Goal: Task Accomplishment & Management: Manage account settings

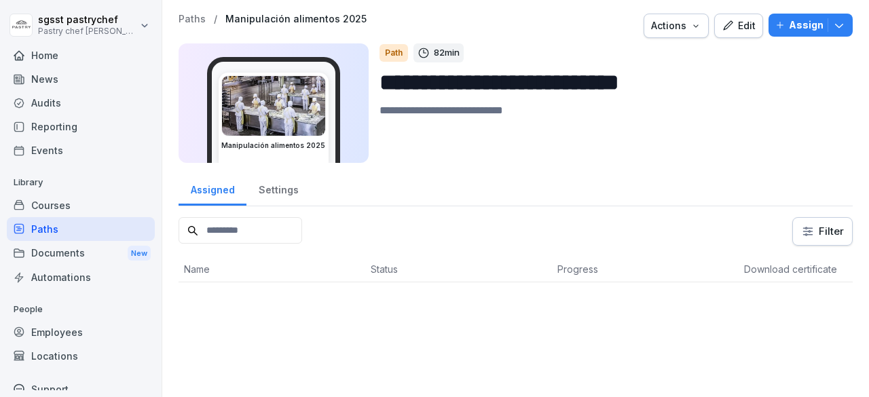
click at [58, 339] on div "Employees" at bounding box center [81, 332] width 148 height 24
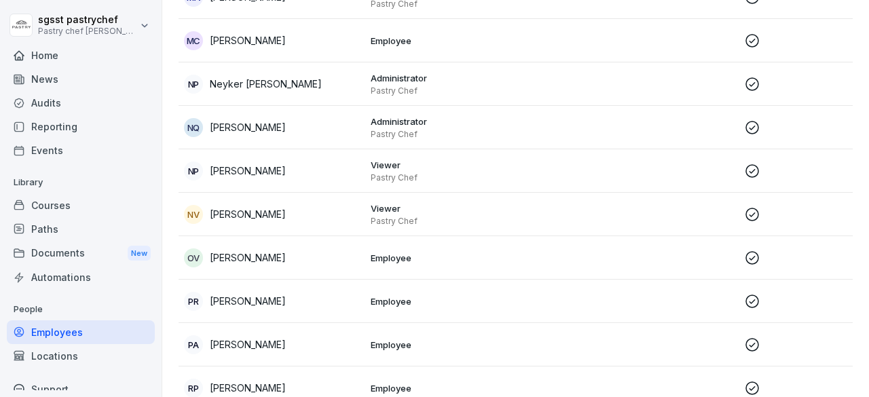
scroll to position [2340, 0]
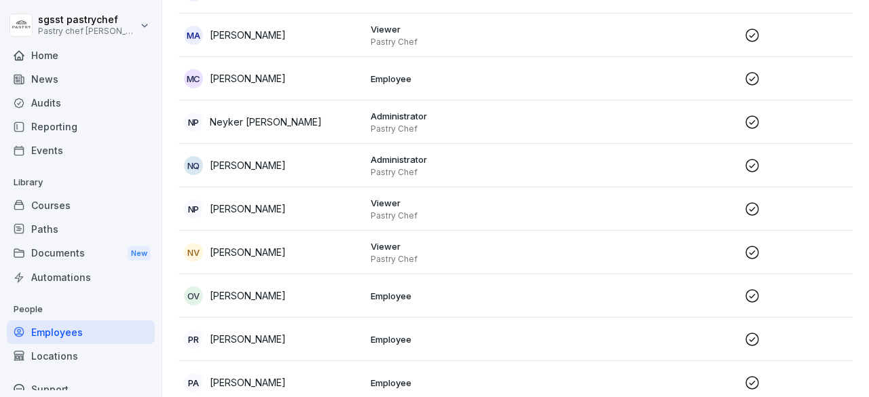
click at [242, 245] on p "[PERSON_NAME]" at bounding box center [248, 252] width 76 height 14
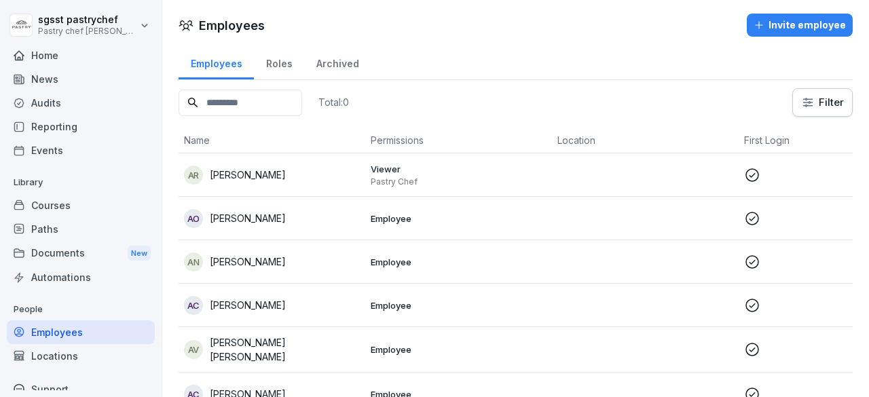
click at [68, 331] on div "Employees" at bounding box center [81, 332] width 148 height 24
click at [302, 100] on input at bounding box center [240, 103] width 124 height 26
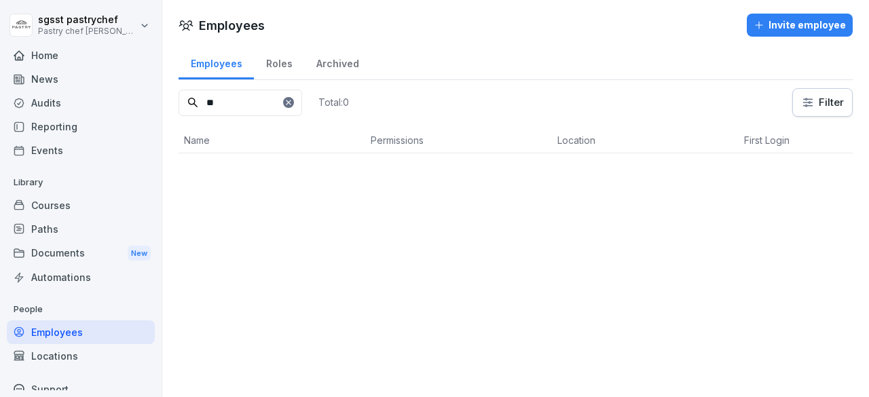
type input "*"
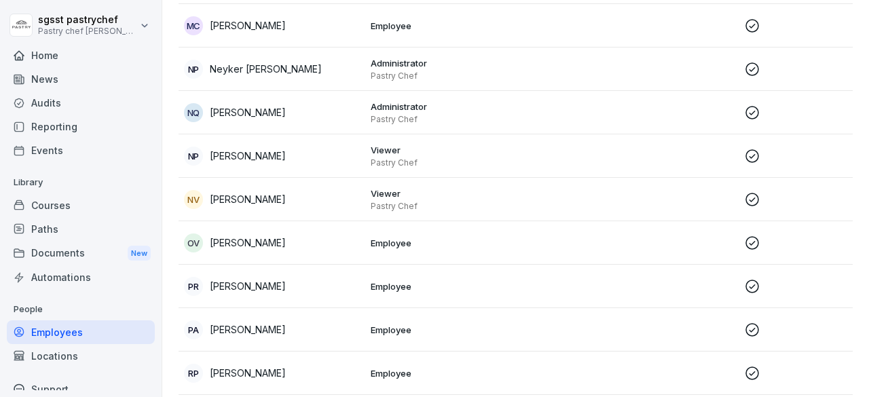
scroll to position [2389, 0]
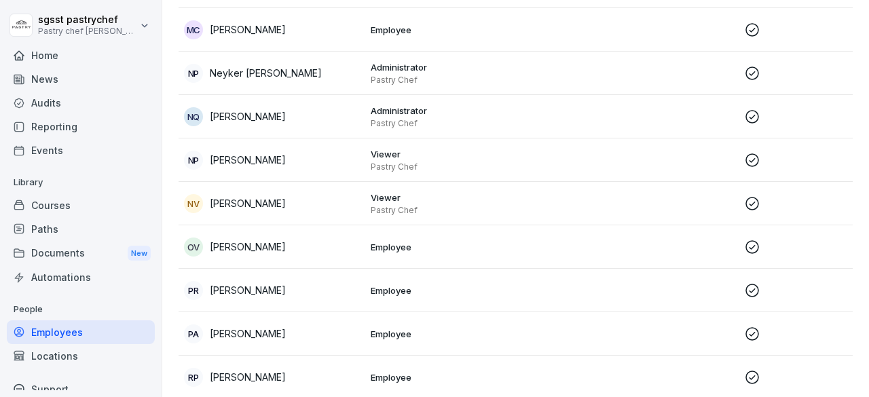
click at [570, 331] on td at bounding box center [645, 333] width 187 height 43
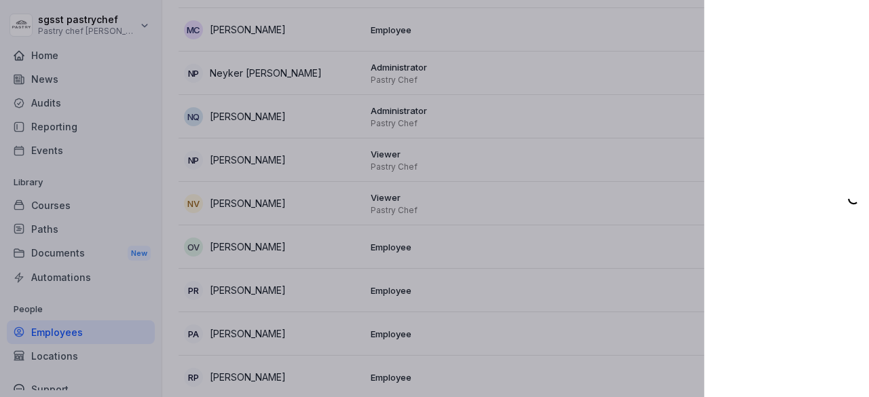
click at [271, 176] on div at bounding box center [434, 198] width 869 height 397
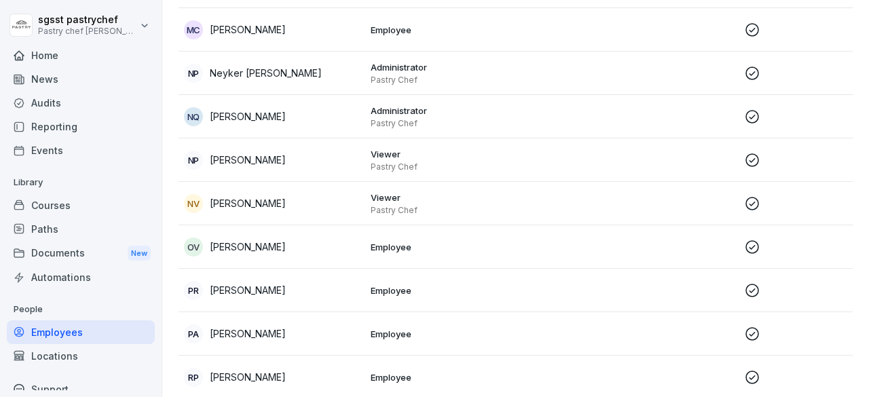
click at [244, 240] on p "[PERSON_NAME]" at bounding box center [248, 247] width 76 height 14
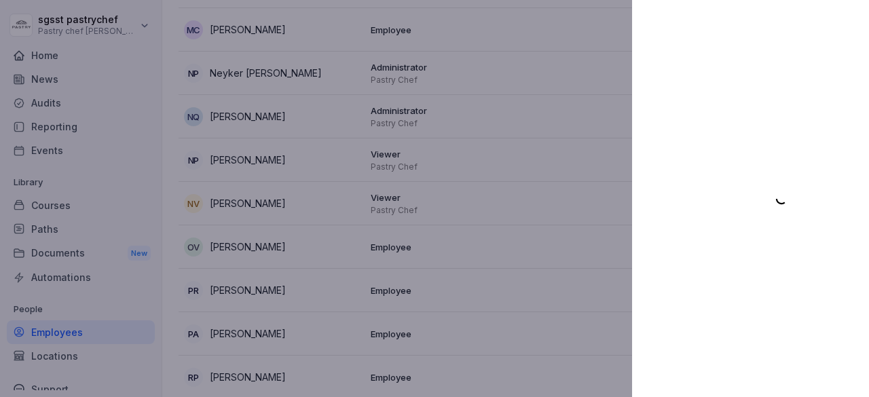
click at [250, 186] on div at bounding box center [434, 198] width 869 height 397
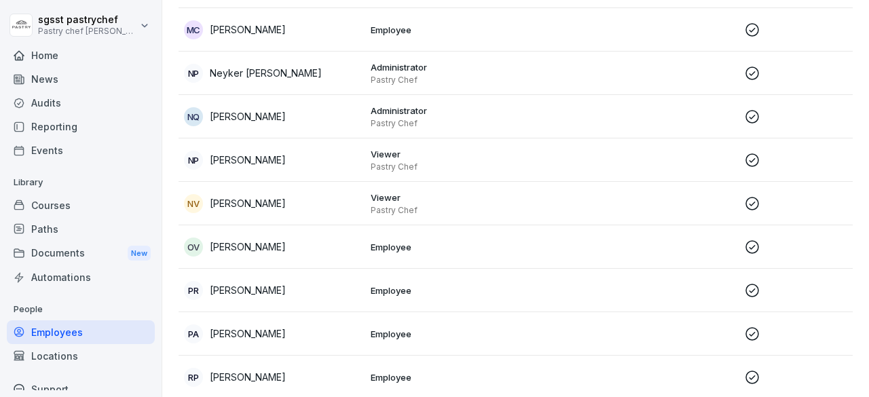
click at [250, 196] on p "[PERSON_NAME]" at bounding box center [248, 203] width 76 height 14
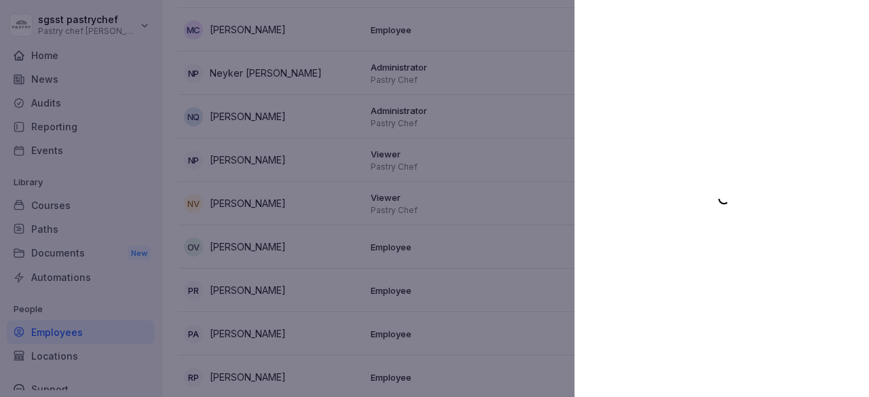
click at [58, 203] on div at bounding box center [434, 198] width 869 height 397
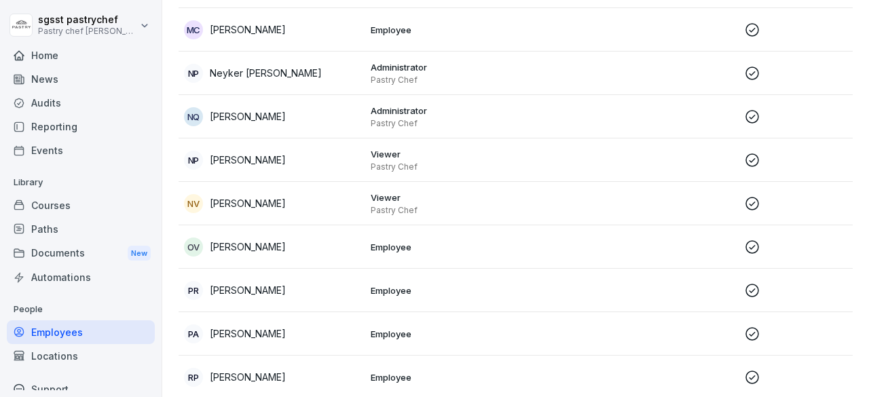
click at [50, 229] on div "Paths" at bounding box center [81, 229] width 148 height 24
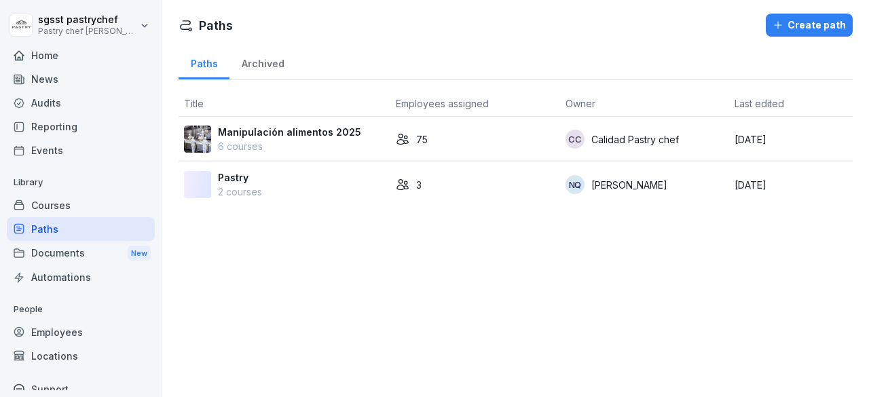
click at [305, 136] on p "Manipulación alimentos 2025" at bounding box center [289, 132] width 143 height 14
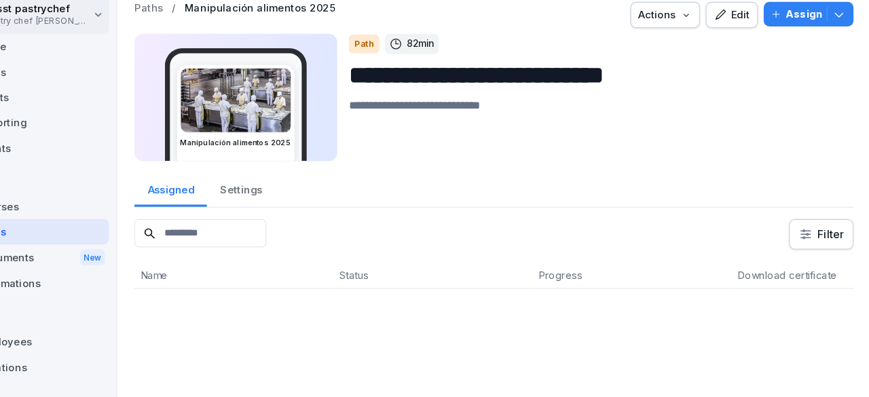
click at [790, 29] on p "Assign" at bounding box center [806, 25] width 35 height 15
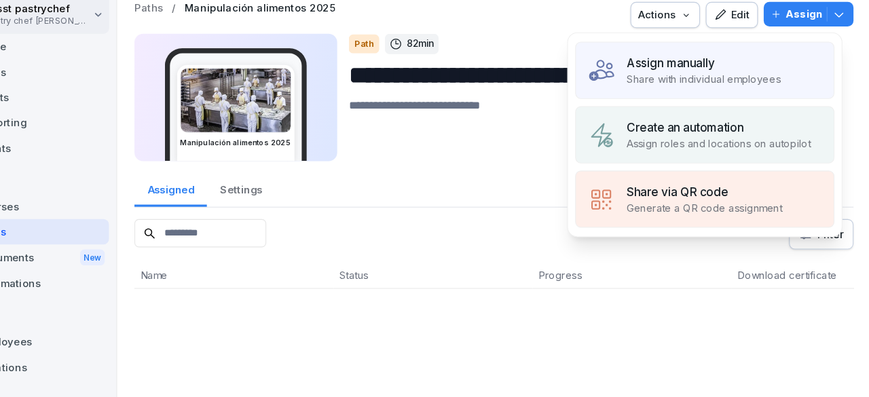
click at [713, 79] on p "Share with individual employees" at bounding box center [712, 86] width 145 height 14
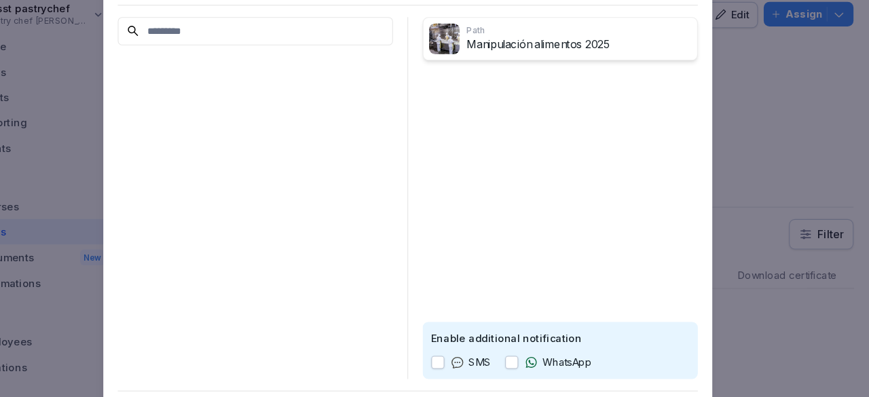
click at [528, 352] on button "button" at bounding box center [532, 351] width 12 height 12
drag, startPoint x: 439, startPoint y: 236, endPoint x: 326, endPoint y: 68, distance: 202.5
click at [326, 68] on div "Path Manipulación alimentos 2025 Enable additional notification SMS WhatsApp" at bounding box center [435, 197] width 544 height 339
click at [201, 37] on input at bounding box center [292, 41] width 258 height 26
type input "******"
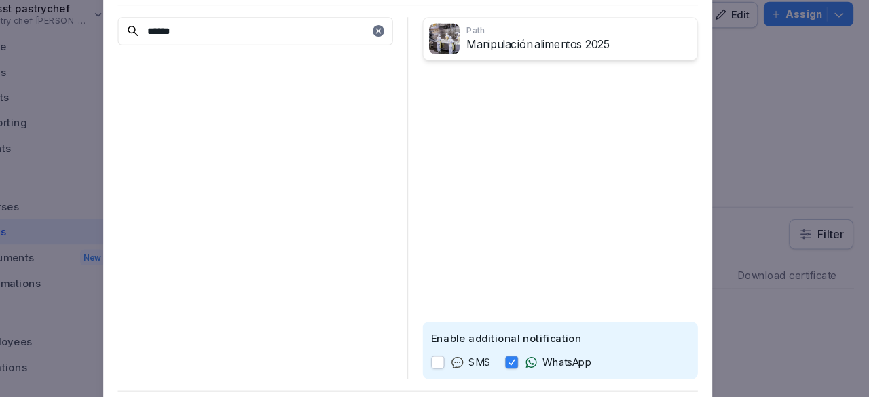
drag, startPoint x: 510, startPoint y: 43, endPoint x: 299, endPoint y: 112, distance: 222.1
click at [299, 112] on div "******" at bounding box center [292, 197] width 258 height 339
click at [245, 50] on input "******" at bounding box center [292, 41] width 258 height 26
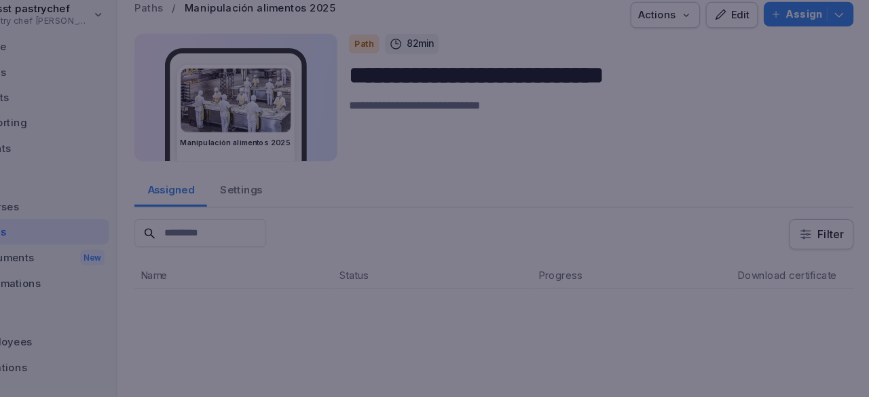
click at [823, 141] on div at bounding box center [434, 198] width 869 height 397
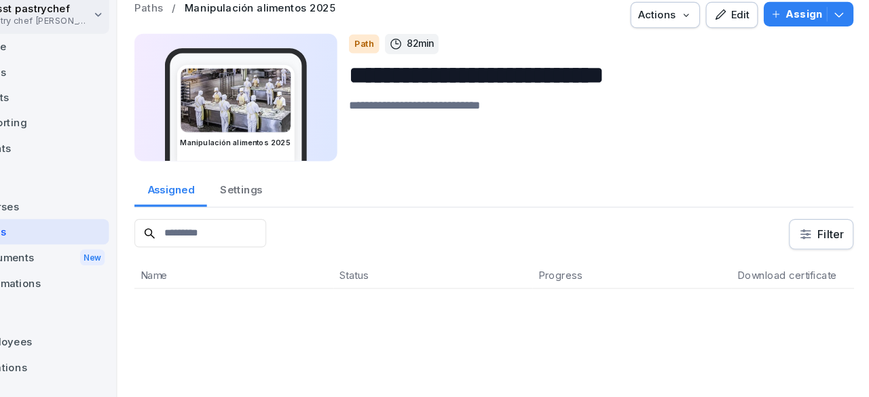
click at [66, 236] on div "Paths" at bounding box center [81, 229] width 148 height 24
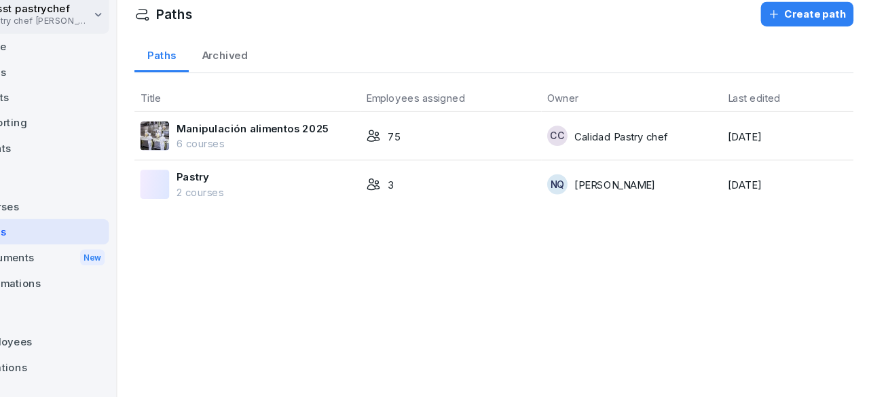
click at [71, 204] on div "Courses" at bounding box center [81, 205] width 148 height 24
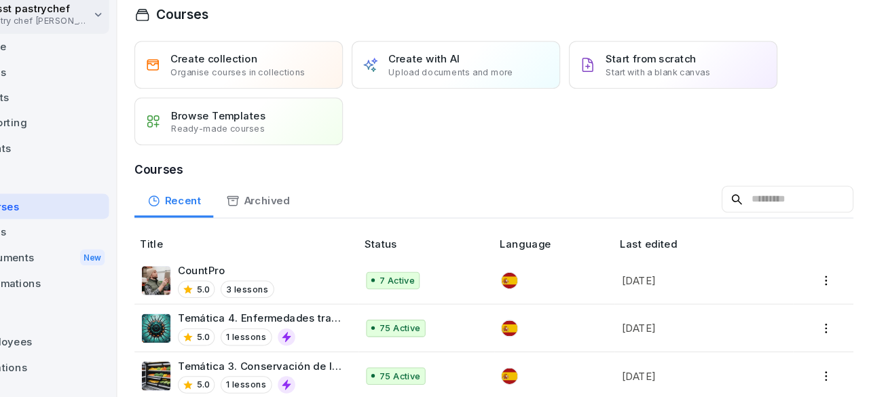
scroll to position [25, 0]
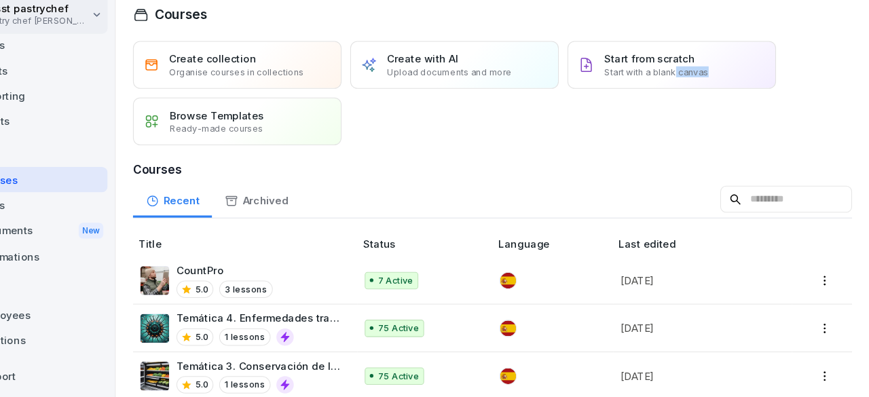
drag, startPoint x: 685, startPoint y: 124, endPoint x: 867, endPoint y: 147, distance: 183.4
click at [867, 147] on div "Courses Create collection Organise courses in collections Create with AI Upload…" at bounding box center [515, 198] width 707 height 397
click at [798, 136] on div "Create collection Organise courses in collections Create with AI Upload documen…" at bounding box center [515, 99] width 674 height 98
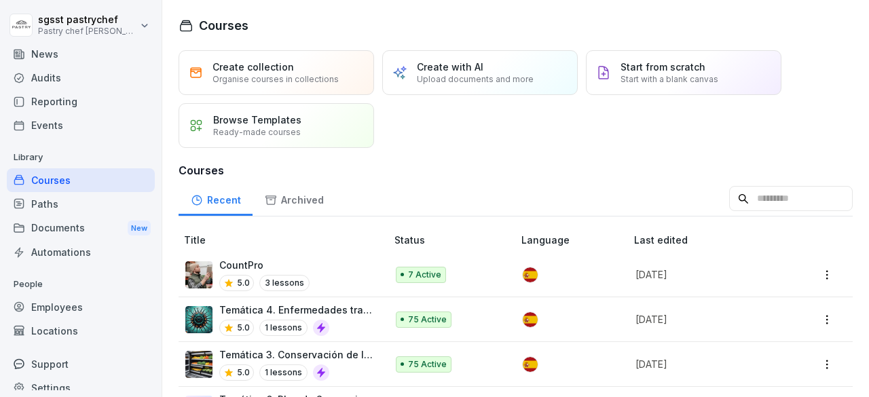
drag, startPoint x: 868, startPoint y: 131, endPoint x: 868, endPoint y: 140, distance: 8.8
click at [868, 140] on div "Courses Create collection Organise courses in collections Create with AI Upload…" at bounding box center [515, 198] width 707 height 397
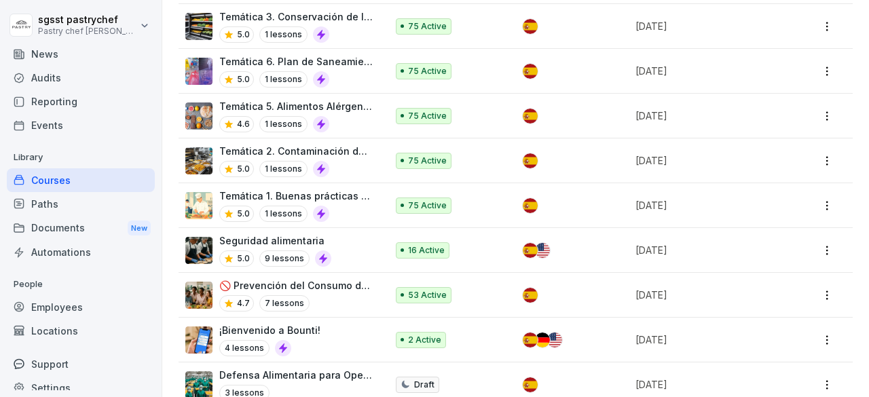
scroll to position [408, 0]
